Goal: Use online tool/utility: Utilize a website feature to perform a specific function

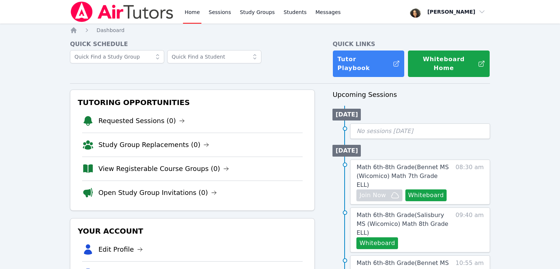
scroll to position [100, 0]
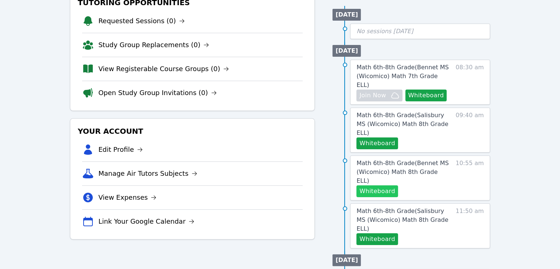
click at [373, 185] on button "Whiteboard" at bounding box center [377, 191] width 42 height 12
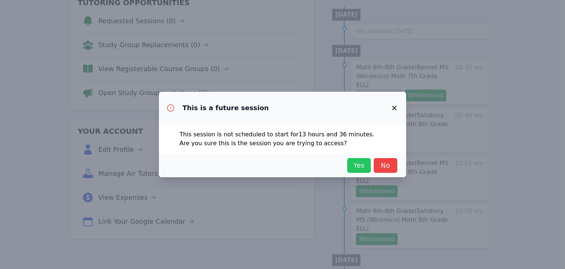
click at [362, 165] on span "Yes" at bounding box center [359, 165] width 16 height 10
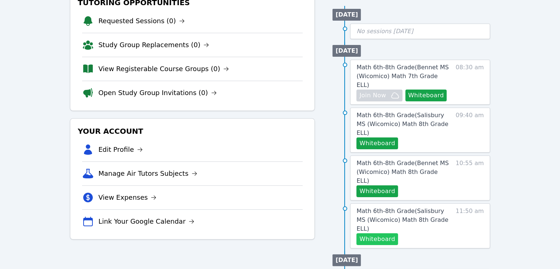
click at [380, 233] on button "Whiteboard" at bounding box center [377, 239] width 42 height 12
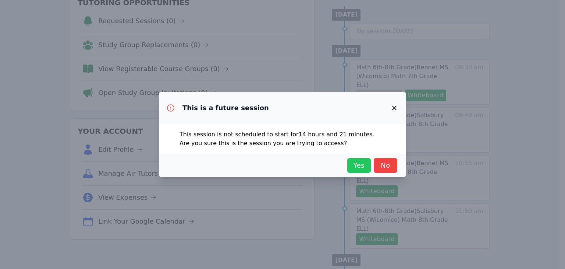
click at [362, 170] on span "Yes" at bounding box center [359, 165] width 16 height 10
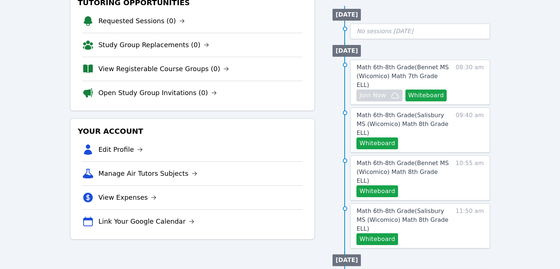
click at [42, 146] on div "Home Sessions Study Groups Students Messages Open user menu [PERSON_NAME] Open …" at bounding box center [280, 252] width 560 height 705
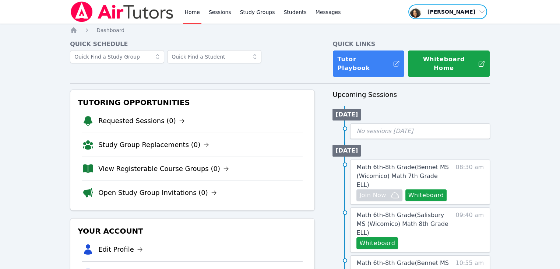
click at [468, 8] on span "button" at bounding box center [447, 12] width 80 height 16
click at [451, 40] on button "Logout" at bounding box center [450, 41] width 71 height 13
